Goal: Information Seeking & Learning: Compare options

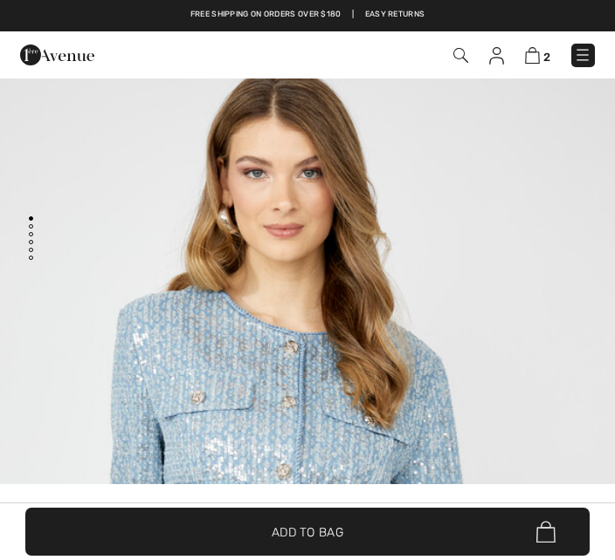
scroll to position [122, 0]
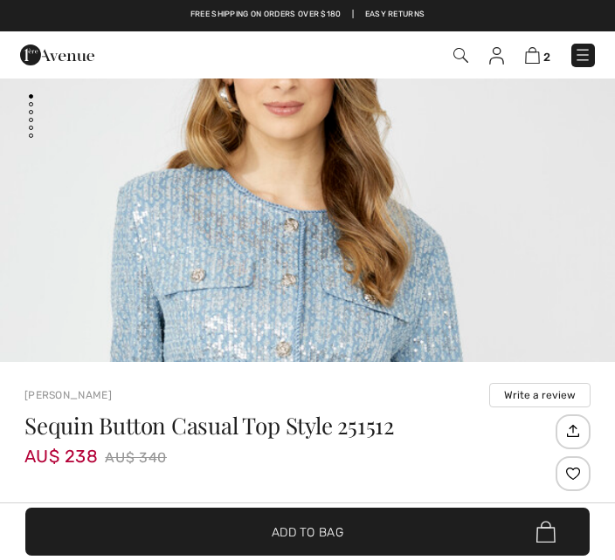
checkbox input "true"
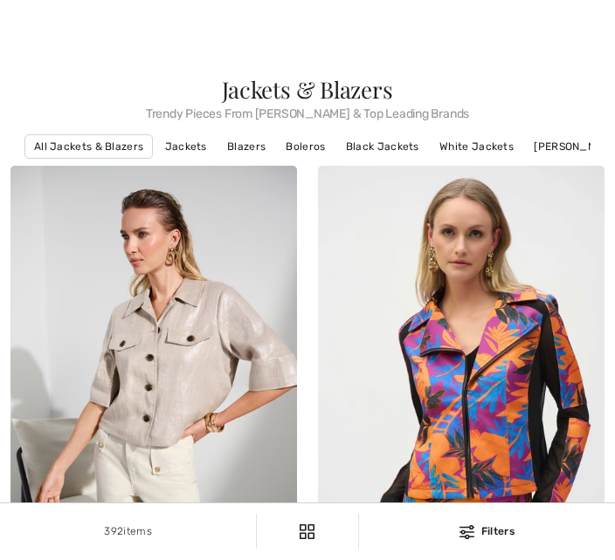
checkbox input "true"
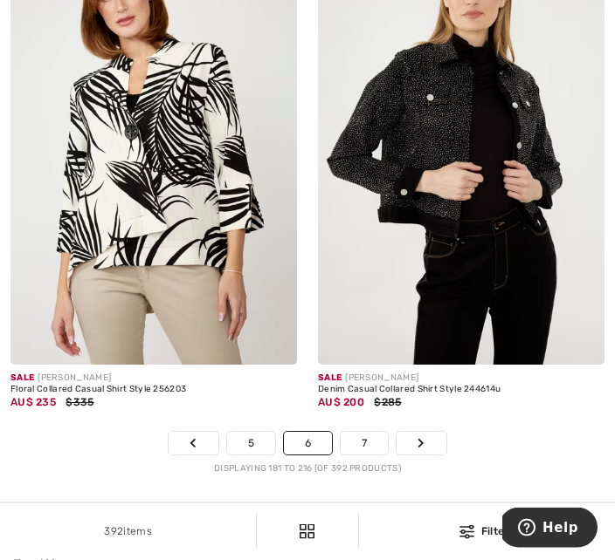
scroll to position [9259, 0]
click at [365, 455] on link "7" at bounding box center [363, 443] width 47 height 23
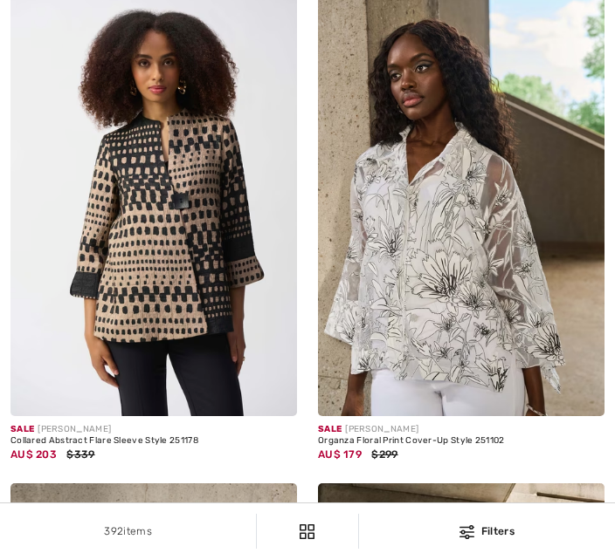
checkbox input "true"
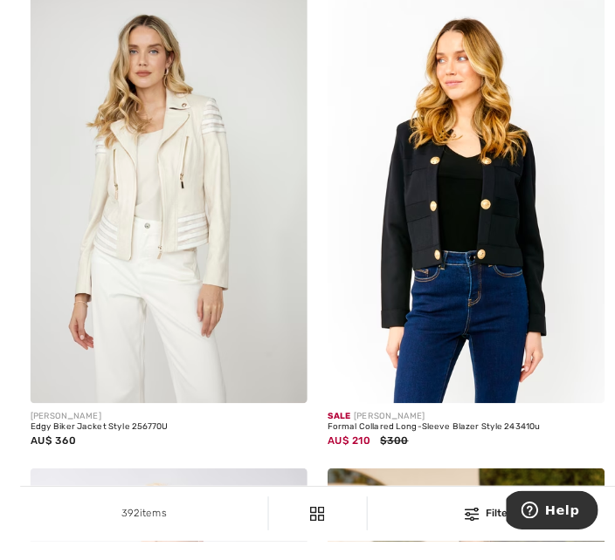
scroll to position [6752, 0]
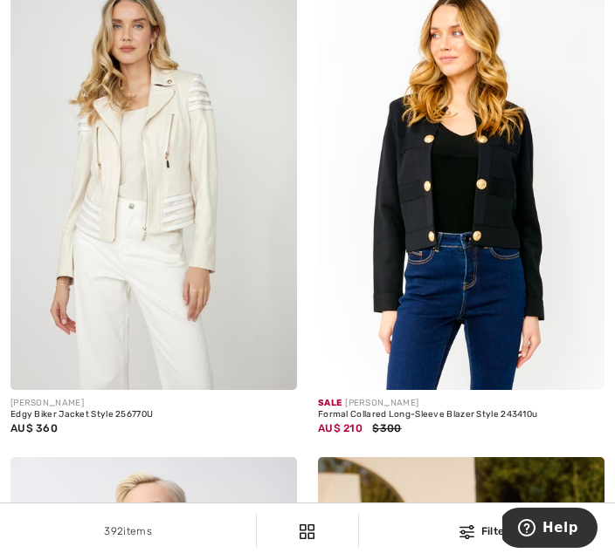
click at [508, 233] on img at bounding box center [461, 176] width 286 height 430
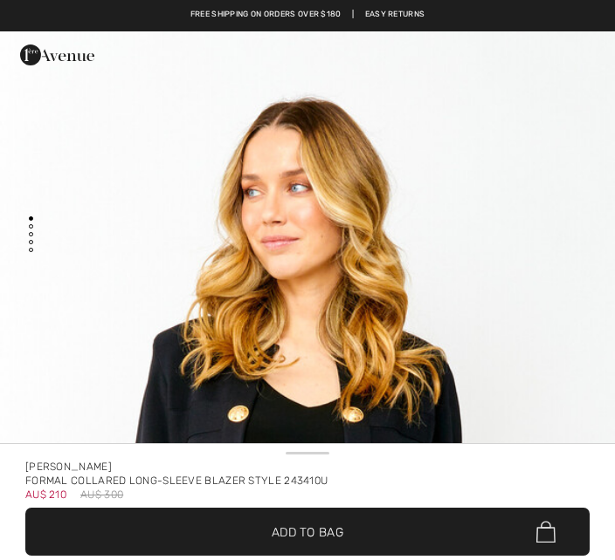
checkbox input "true"
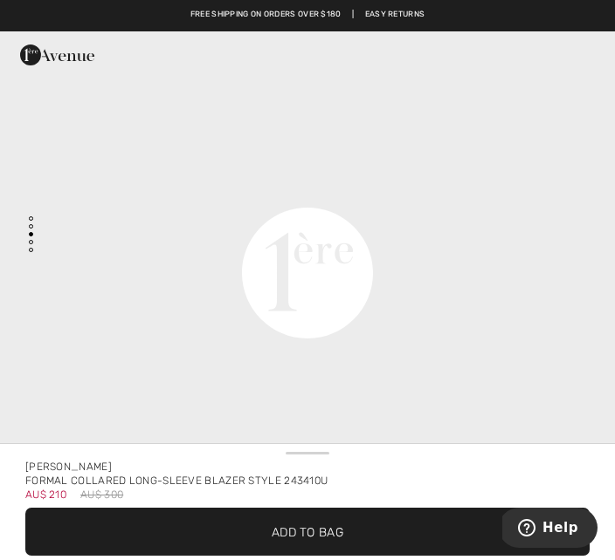
scroll to position [2031, 0]
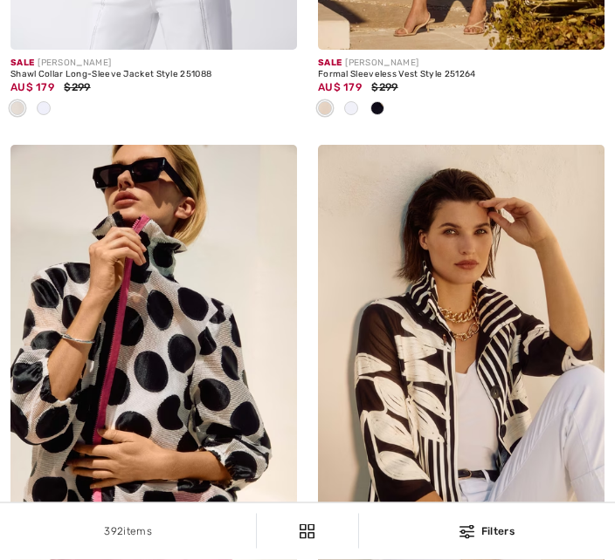
checkbox input "true"
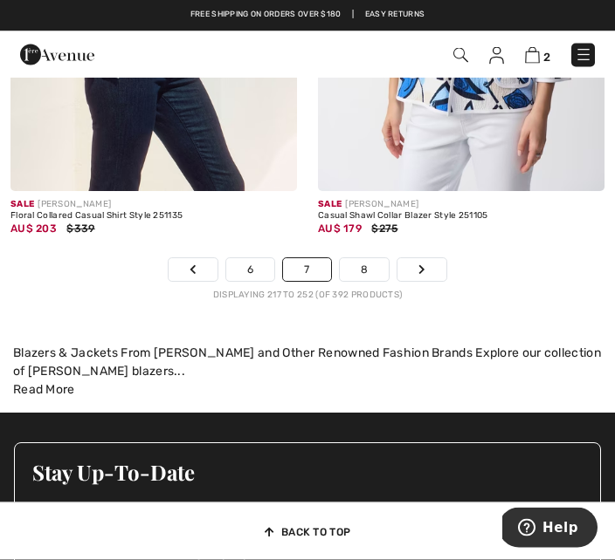
scroll to position [9493, 0]
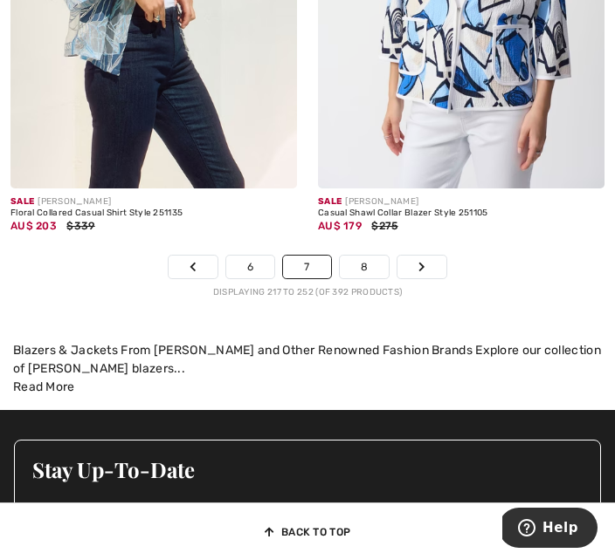
click at [370, 278] on link "8" at bounding box center [364, 267] width 49 height 23
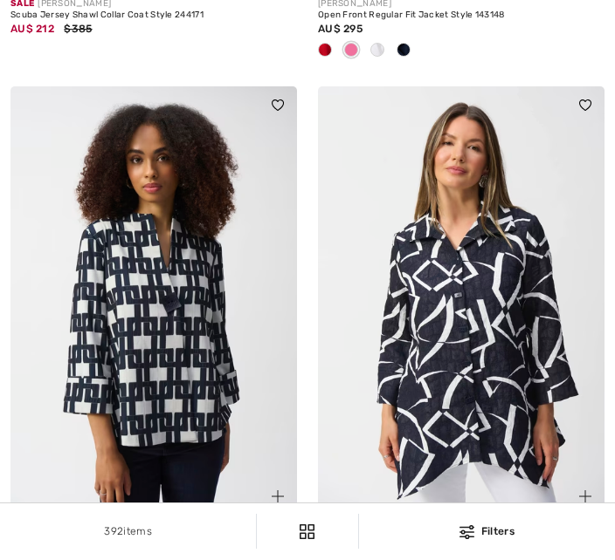
checkbox input "true"
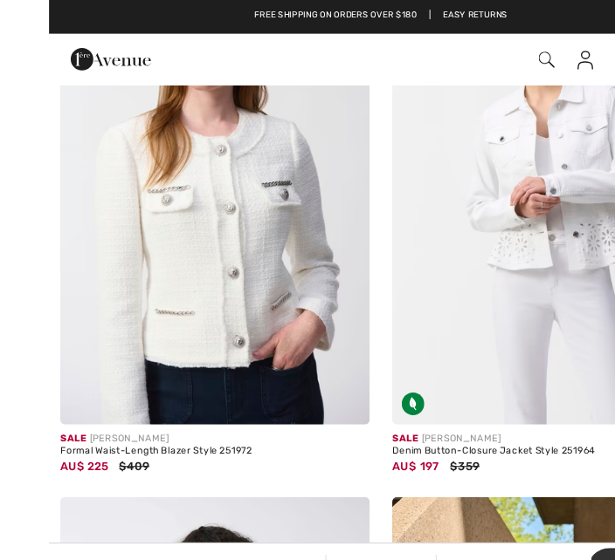
scroll to position [1209, 0]
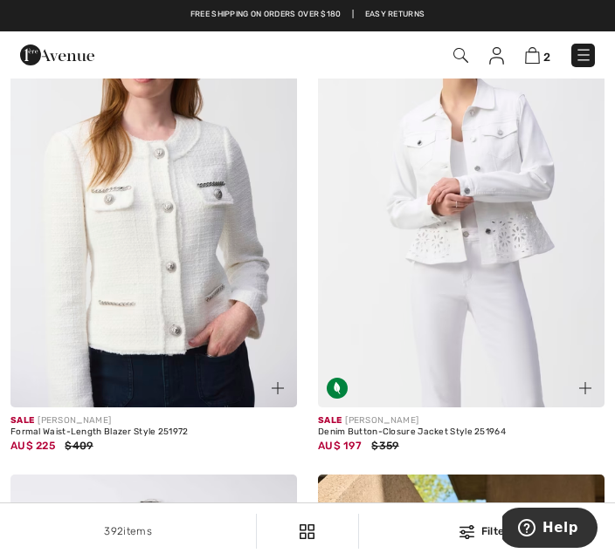
click at [197, 301] on img at bounding box center [153, 193] width 286 height 430
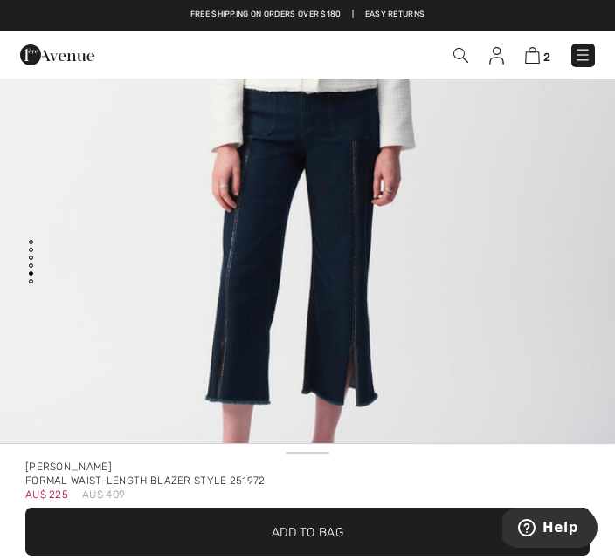
scroll to position [3973, 0]
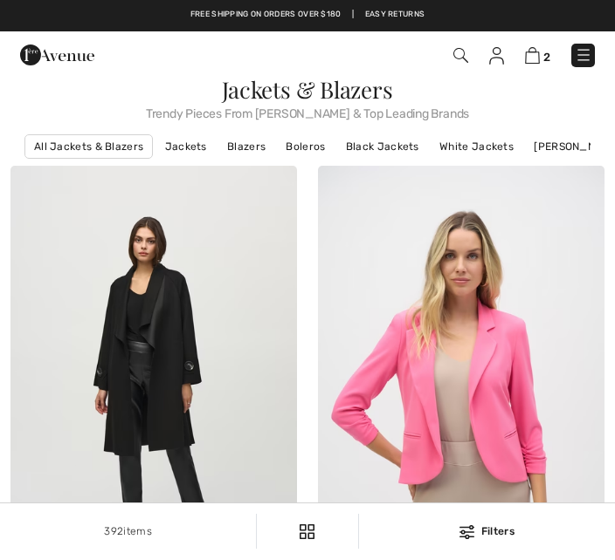
checkbox input "true"
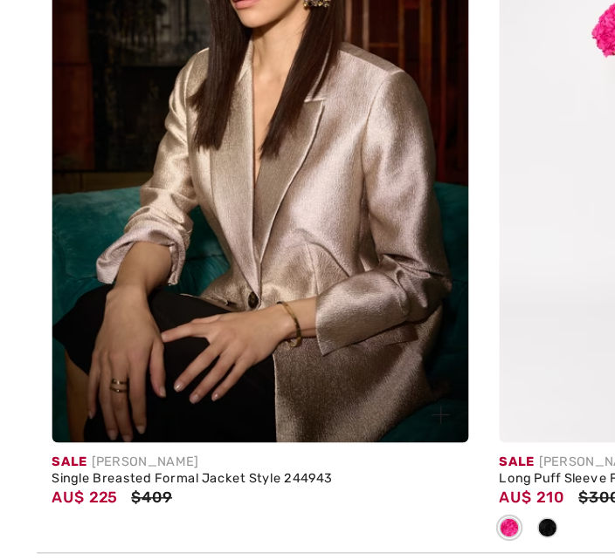
scroll to position [4337, 0]
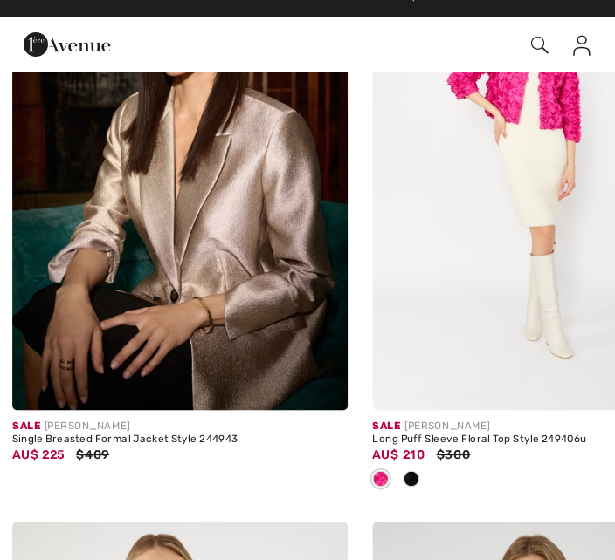
click at [213, 273] on img at bounding box center [153, 153] width 286 height 430
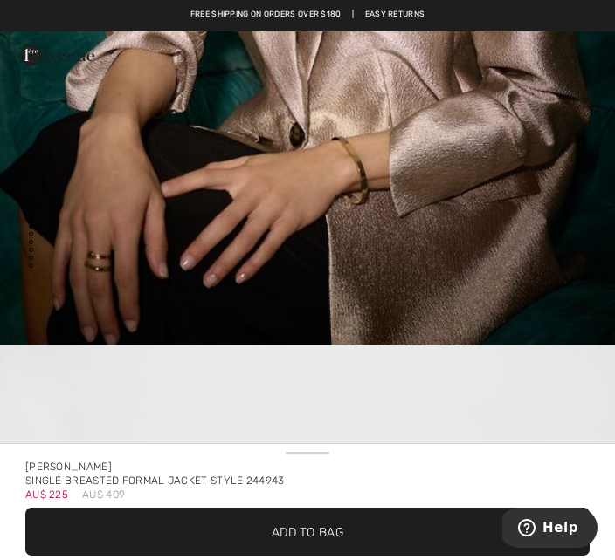
scroll to position [574, 0]
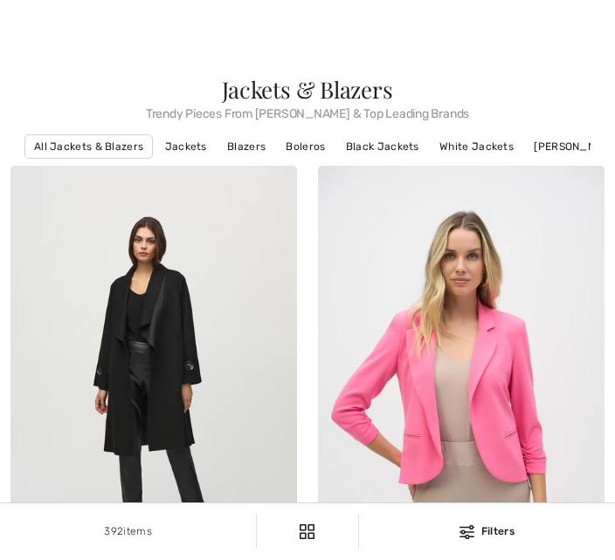
checkbox input "true"
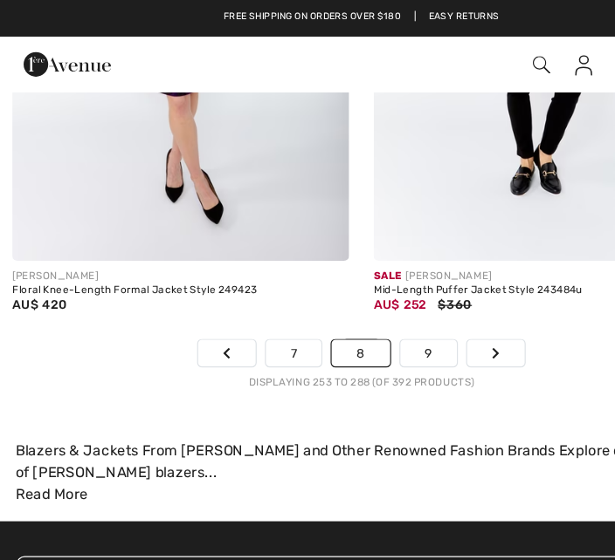
scroll to position [9314, 0]
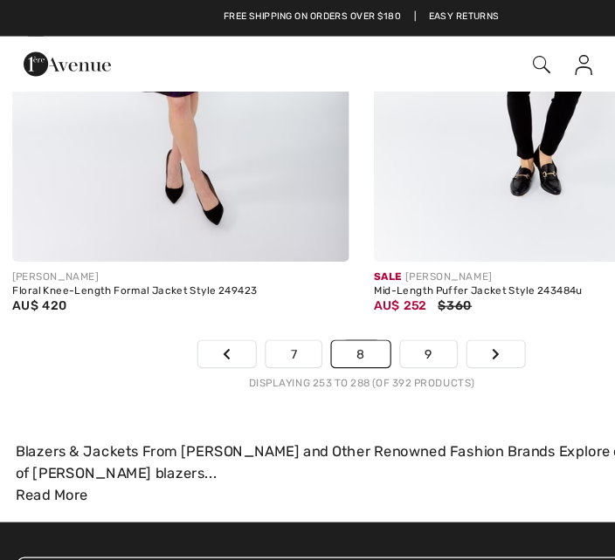
click at [366, 313] on link "9" at bounding box center [364, 302] width 48 height 23
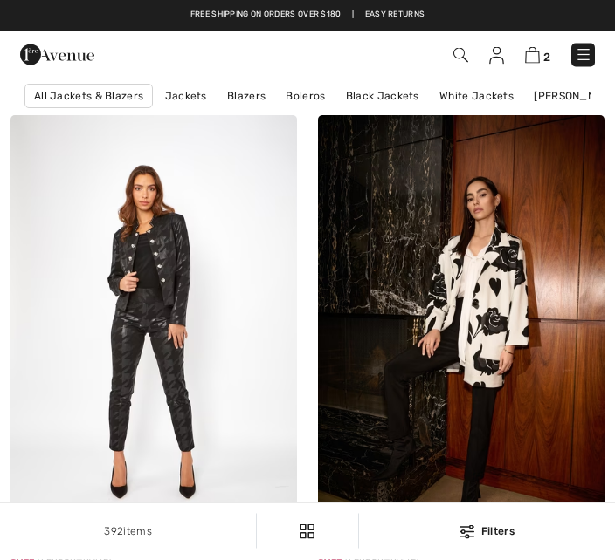
checkbox input "true"
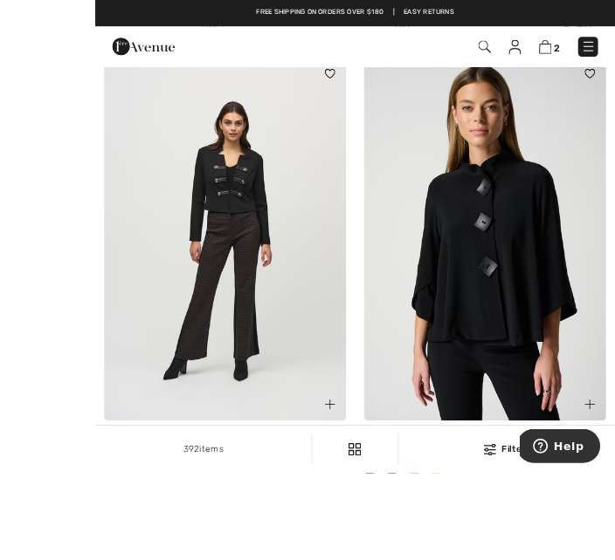
scroll to position [1671, 0]
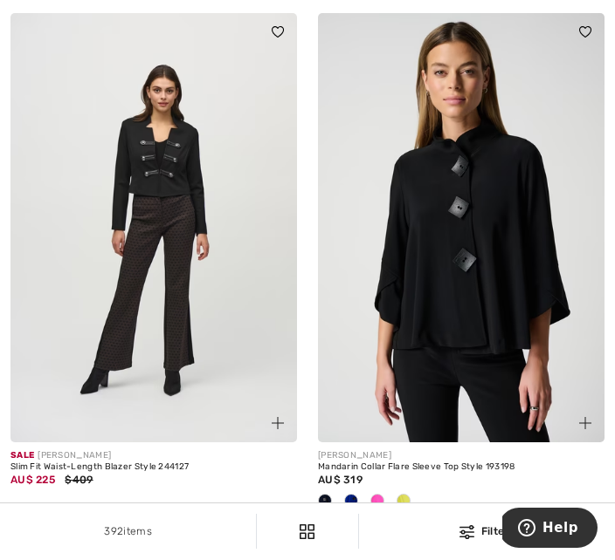
click at [217, 299] on img at bounding box center [153, 228] width 286 height 430
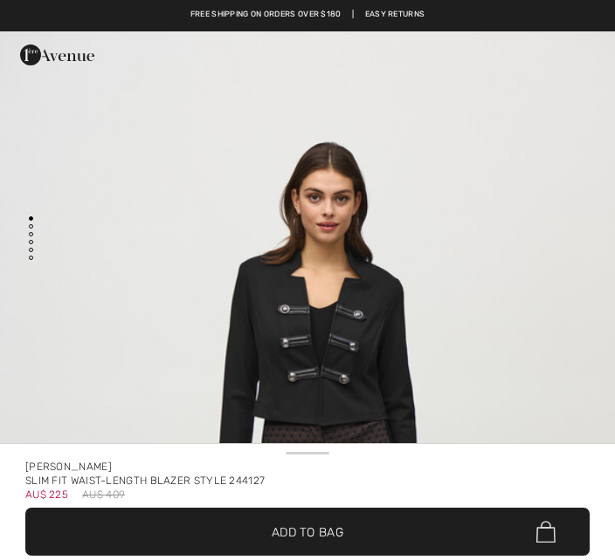
checkbox input "true"
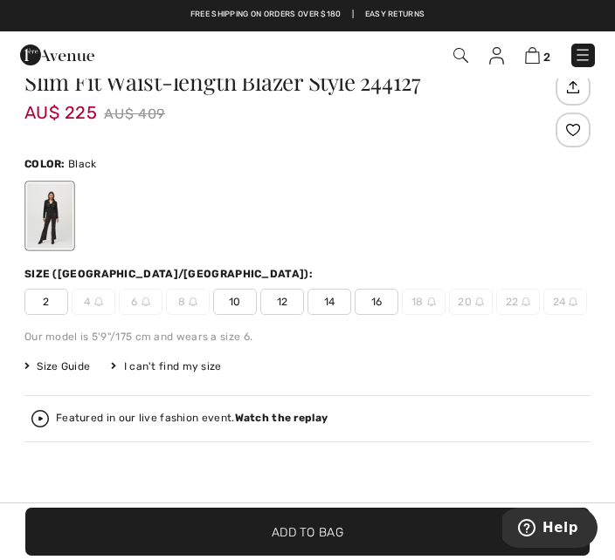
scroll to position [651, 0]
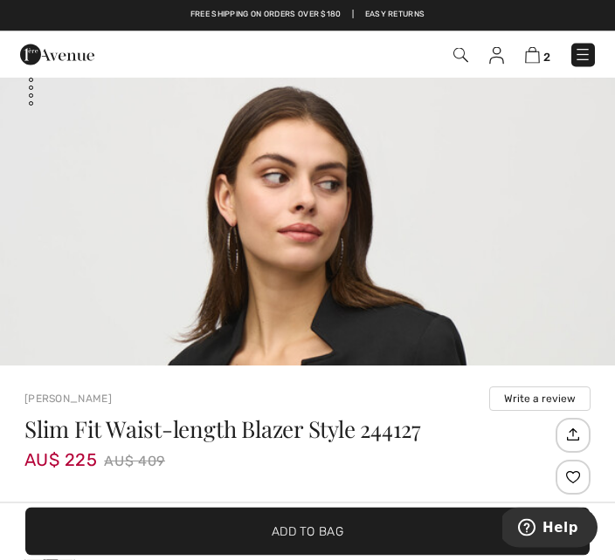
click at [385, 289] on img "2 / 5" at bounding box center [307, 498] width 615 height 921
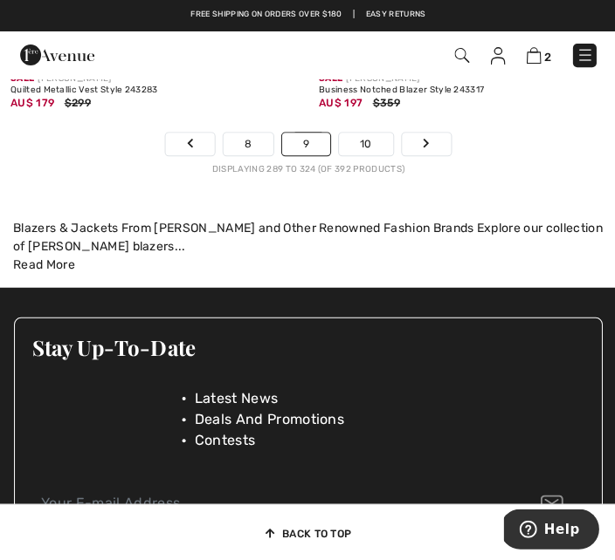
scroll to position [9445, 0]
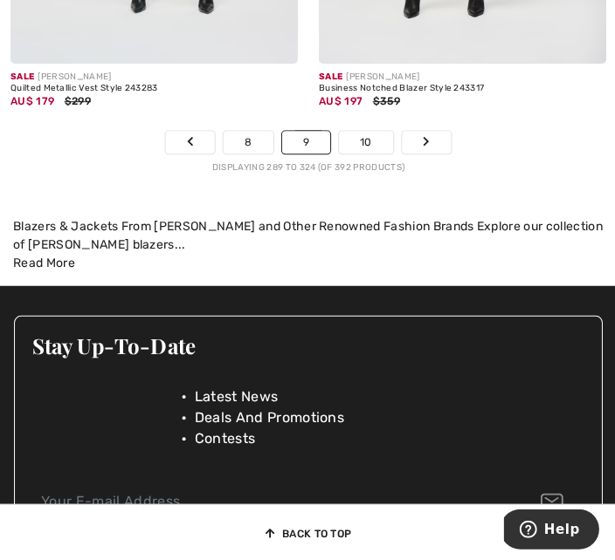
click at [370, 154] on link "10" at bounding box center [365, 142] width 54 height 23
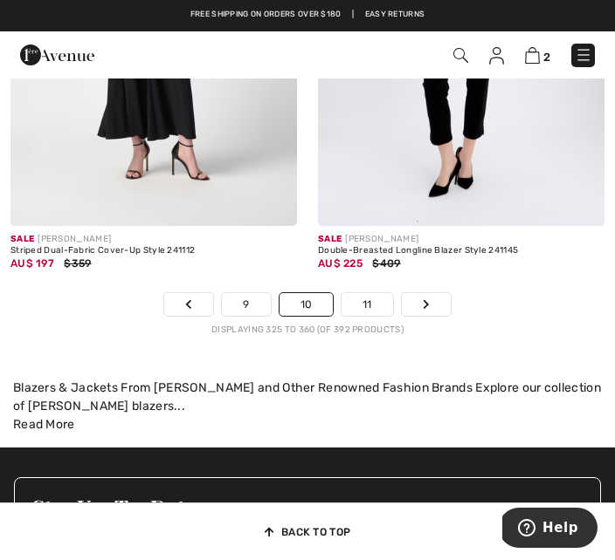
scroll to position [9400, 0]
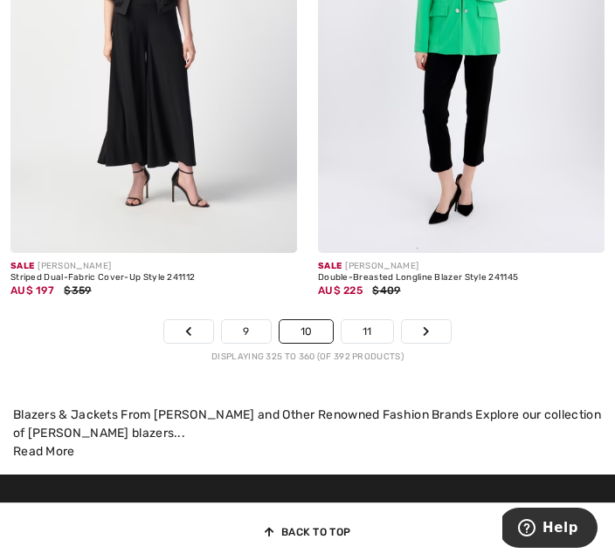
click at [375, 343] on link "11" at bounding box center [367, 331] width 52 height 23
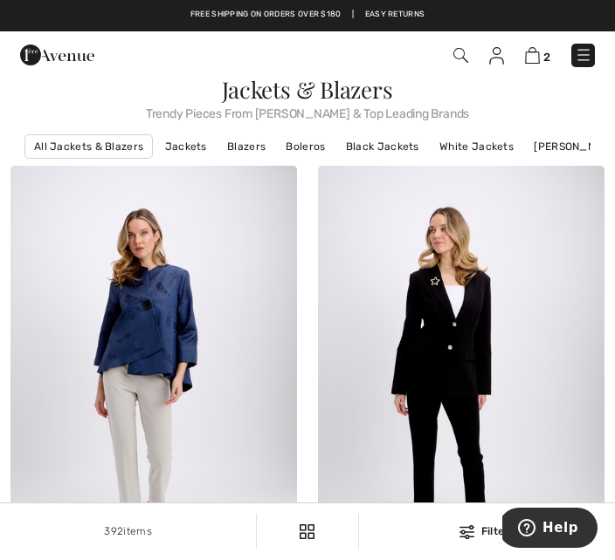
click at [308, 142] on link "Boleros" at bounding box center [305, 146] width 57 height 23
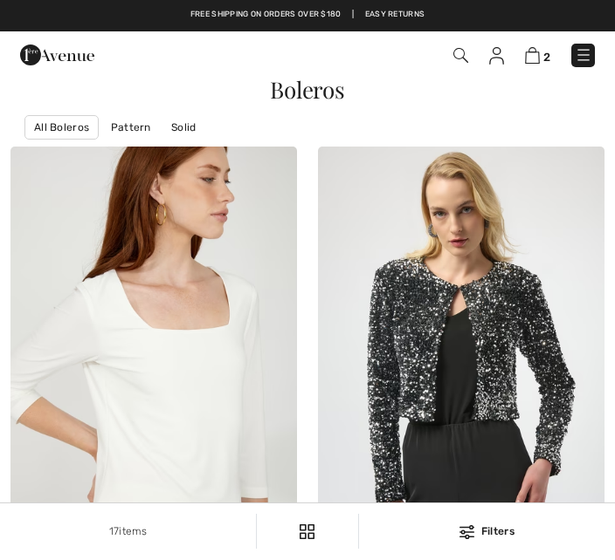
checkbox input "true"
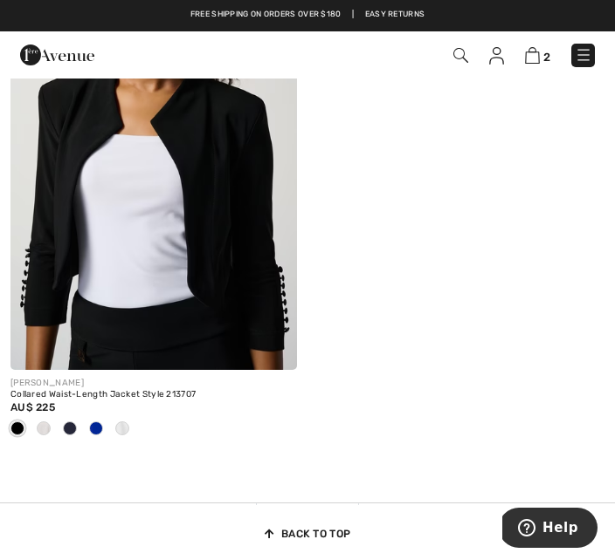
scroll to position [4357, 0]
